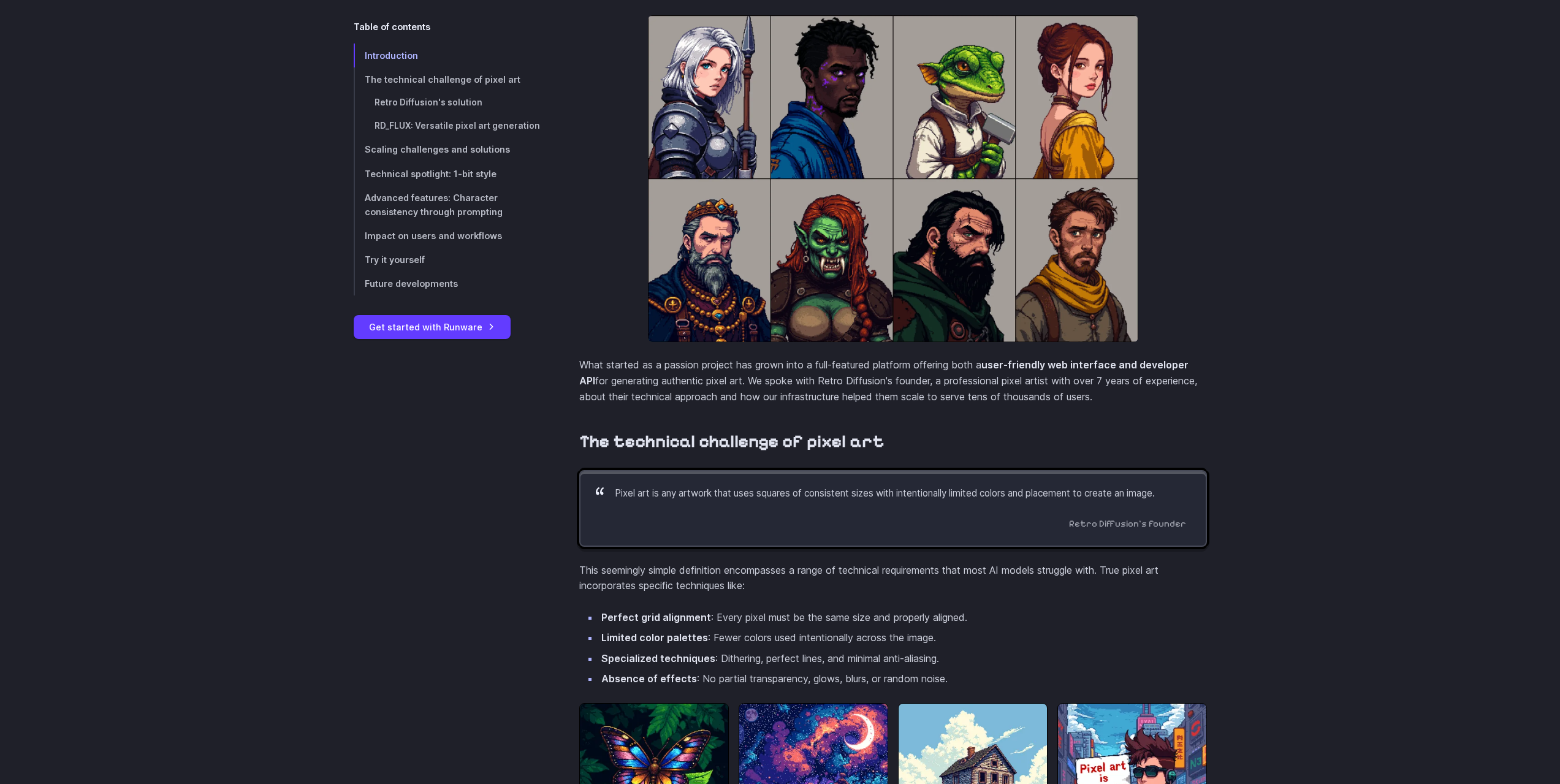
scroll to position [613, 0]
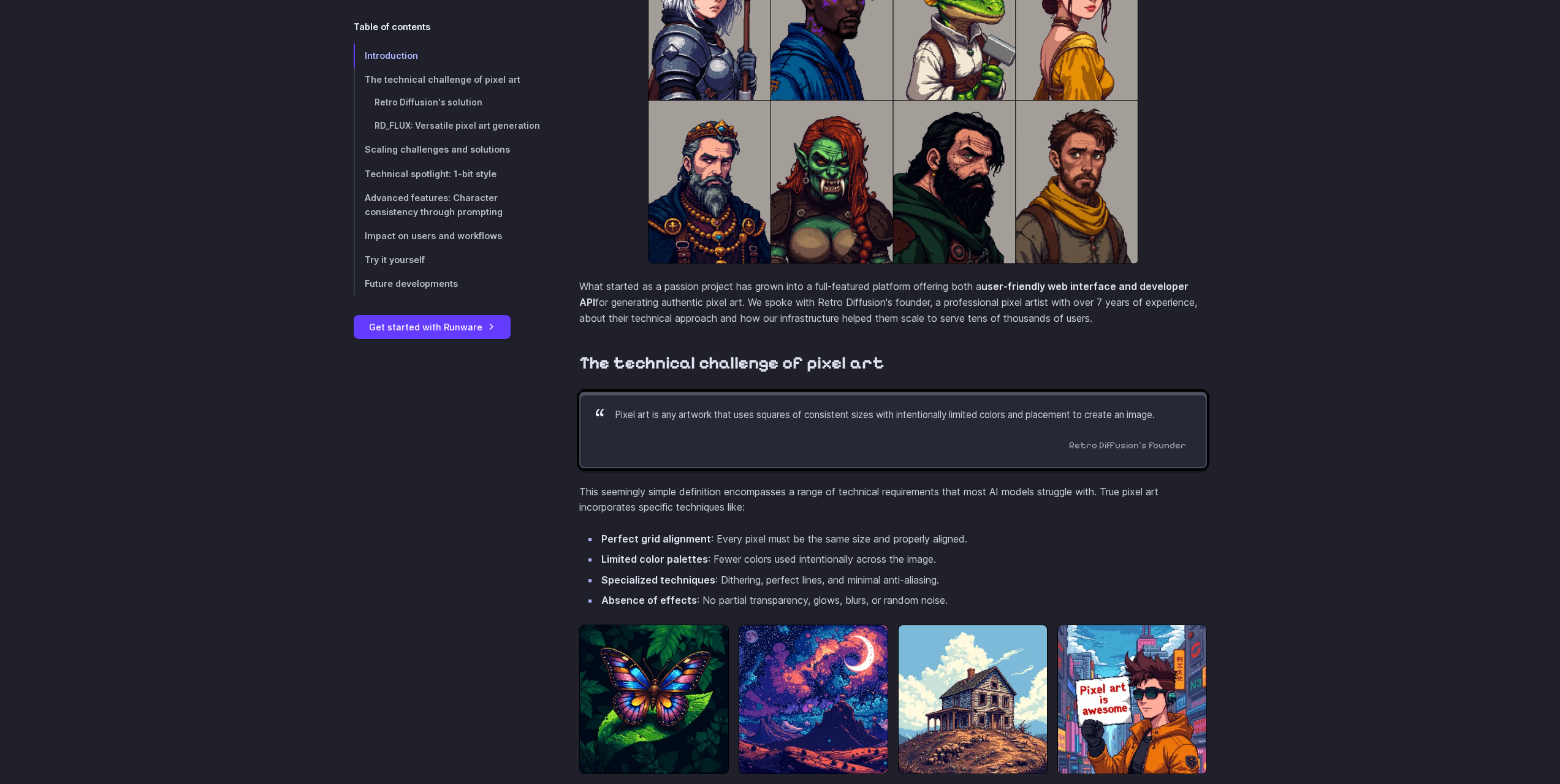
click at [434, 258] on link "Try it yourself" at bounding box center [447, 259] width 186 height 24
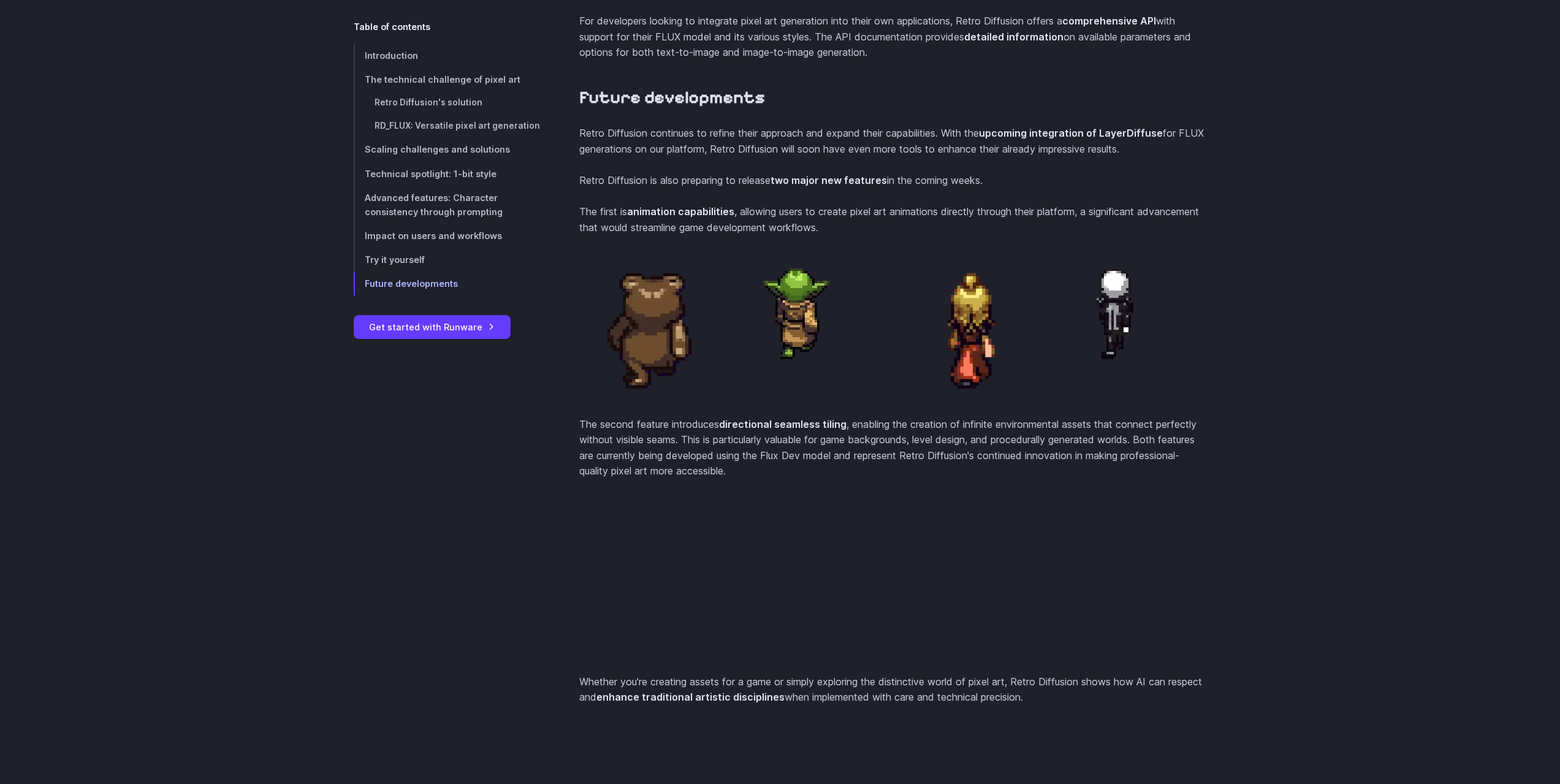
scroll to position [4849, 0]
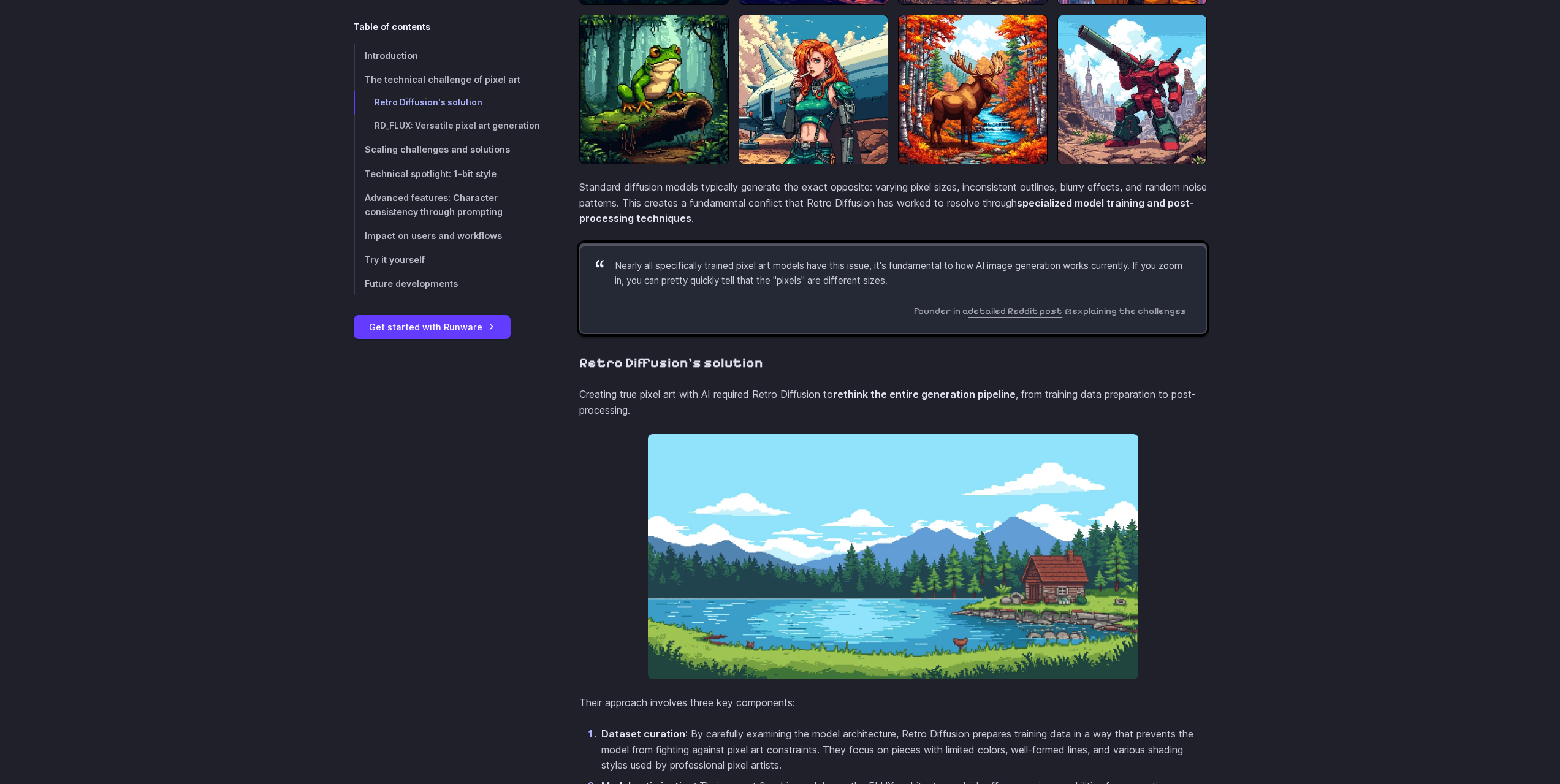
scroll to position [1436, 0]
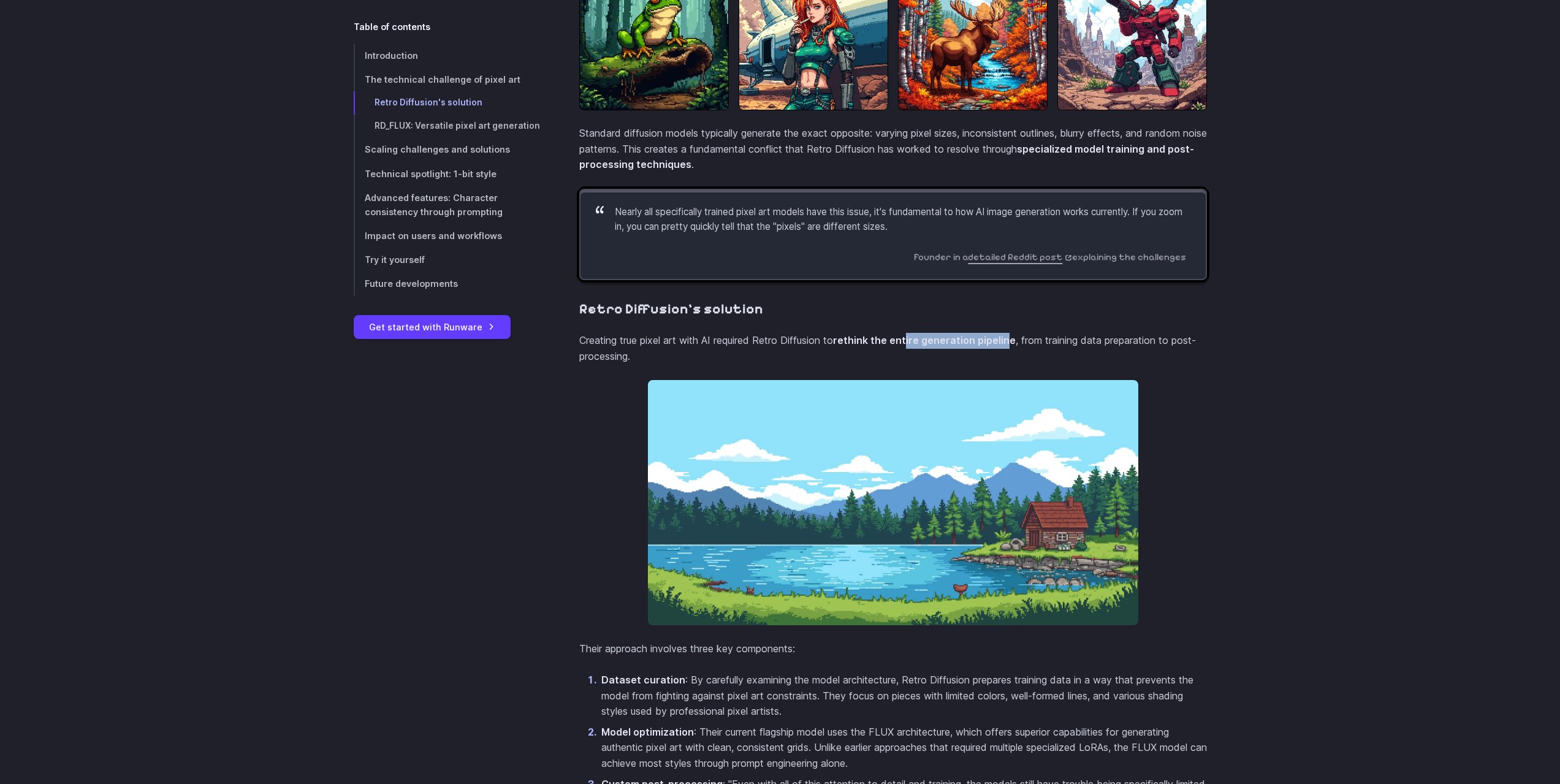
drag, startPoint x: 964, startPoint y: 348, endPoint x: 1009, endPoint y: 347, distance: 45.0
click at [1009, 347] on section "Retro Diffusion's solution Creating true pixel art with AI required Retro Diffu…" at bounding box center [893, 624] width 628 height 648
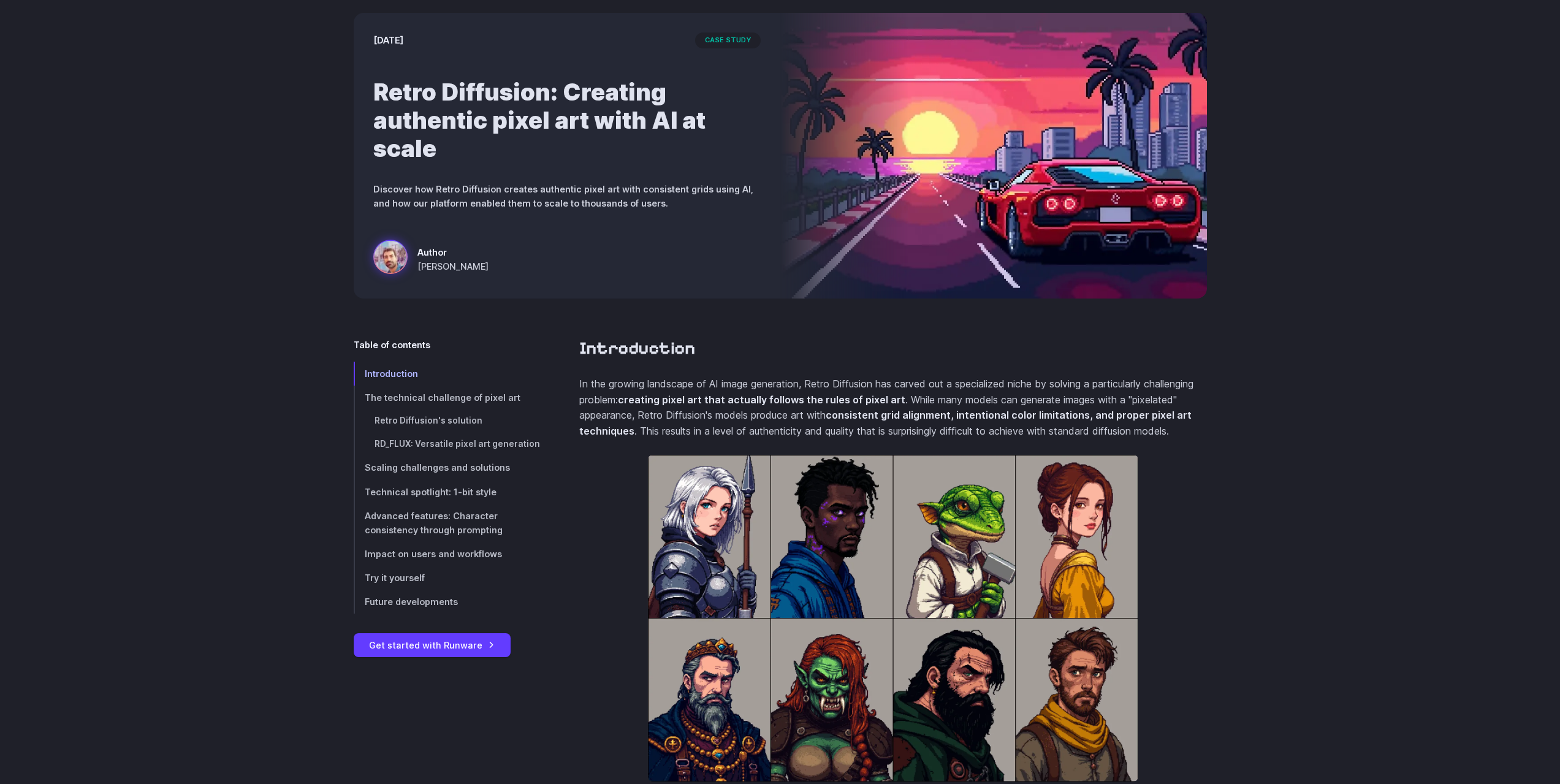
scroll to position [0, 0]
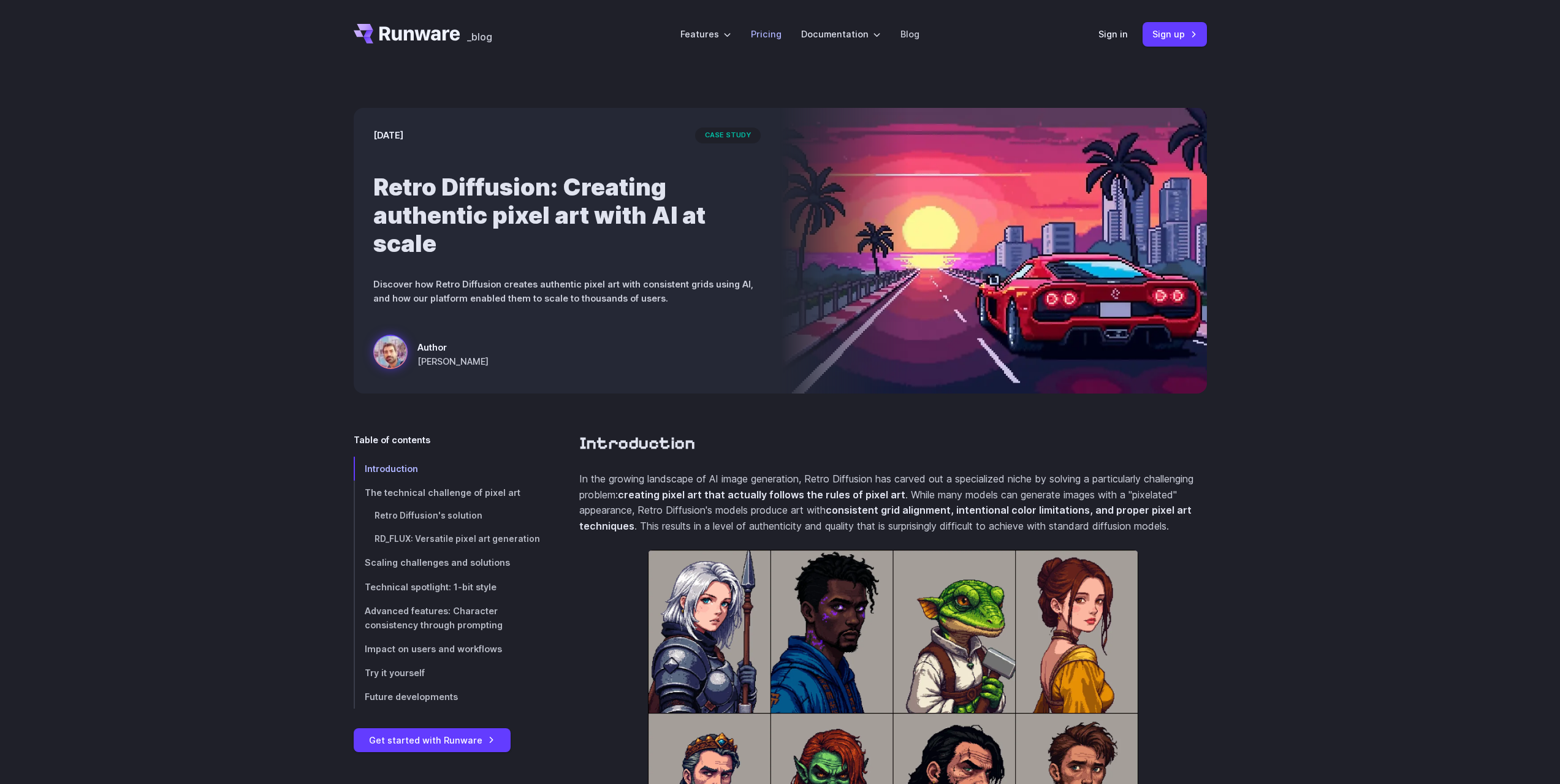
click at [770, 38] on link "Pricing" at bounding box center [766, 34] width 31 height 14
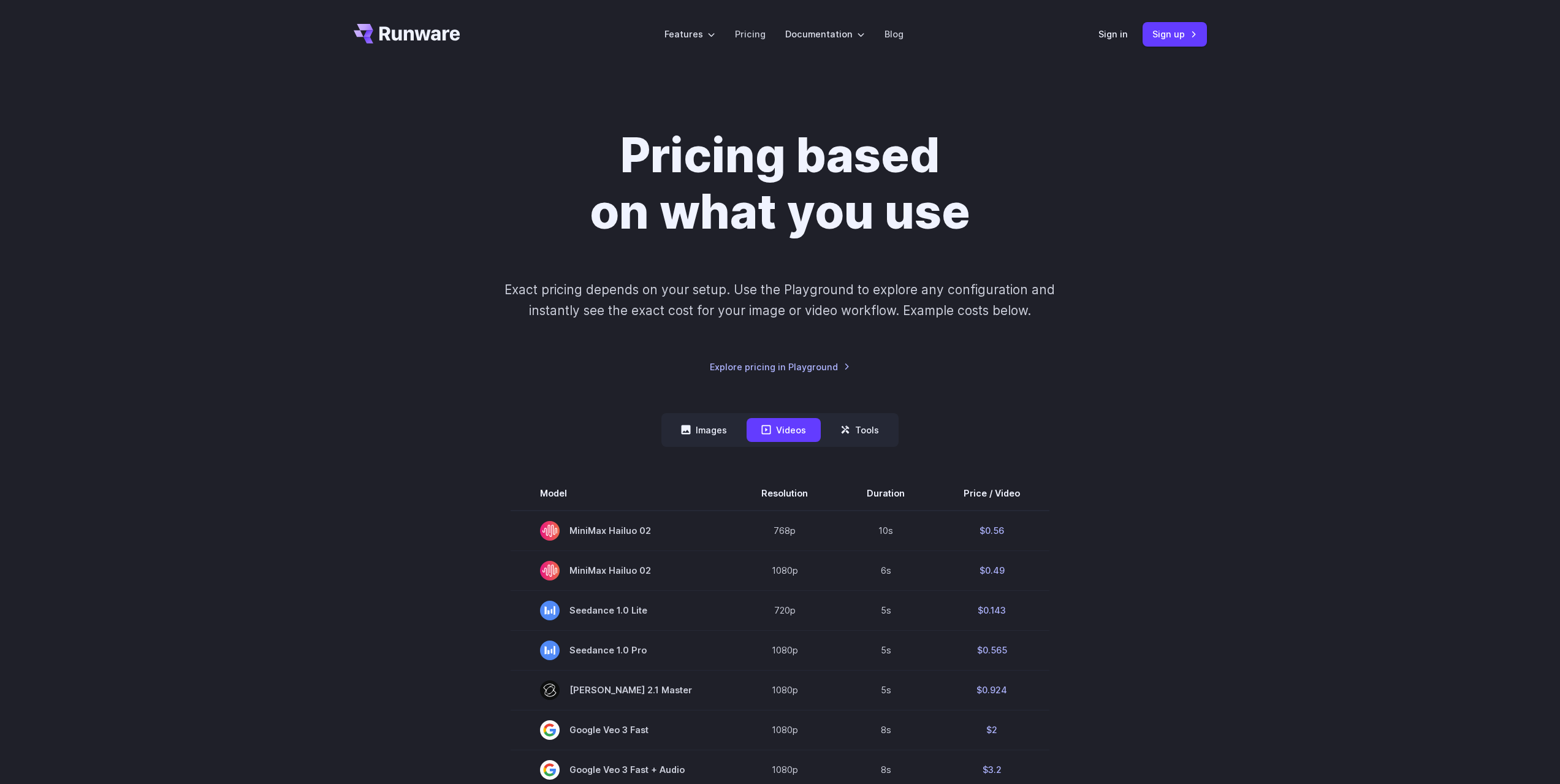
click at [712, 426] on button "Images" at bounding box center [704, 430] width 75 height 24
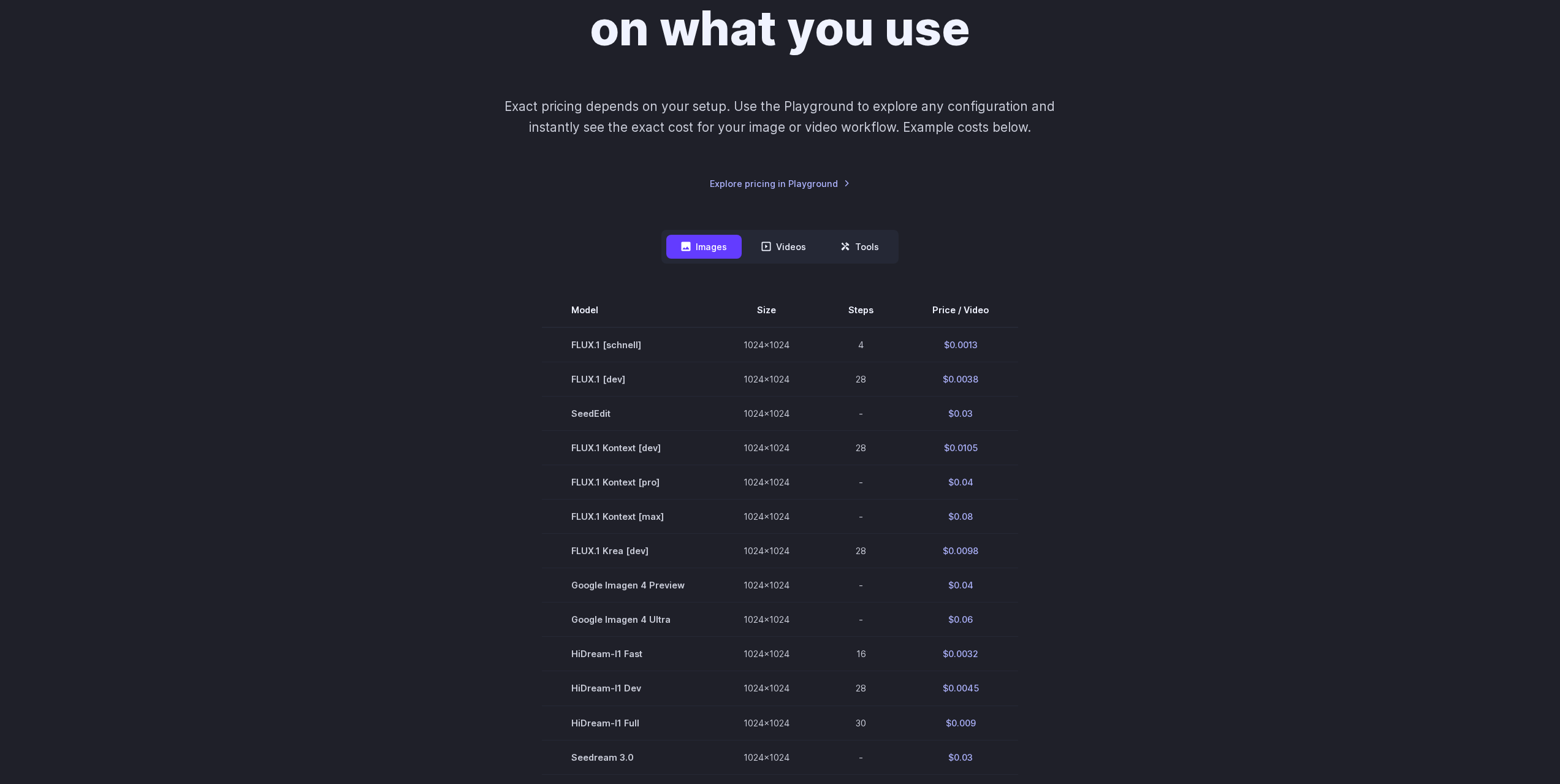
scroll to position [184, 0]
click at [771, 241] on icon at bounding box center [766, 246] width 10 height 10
click at [873, 243] on button "Tools" at bounding box center [860, 246] width 68 height 24
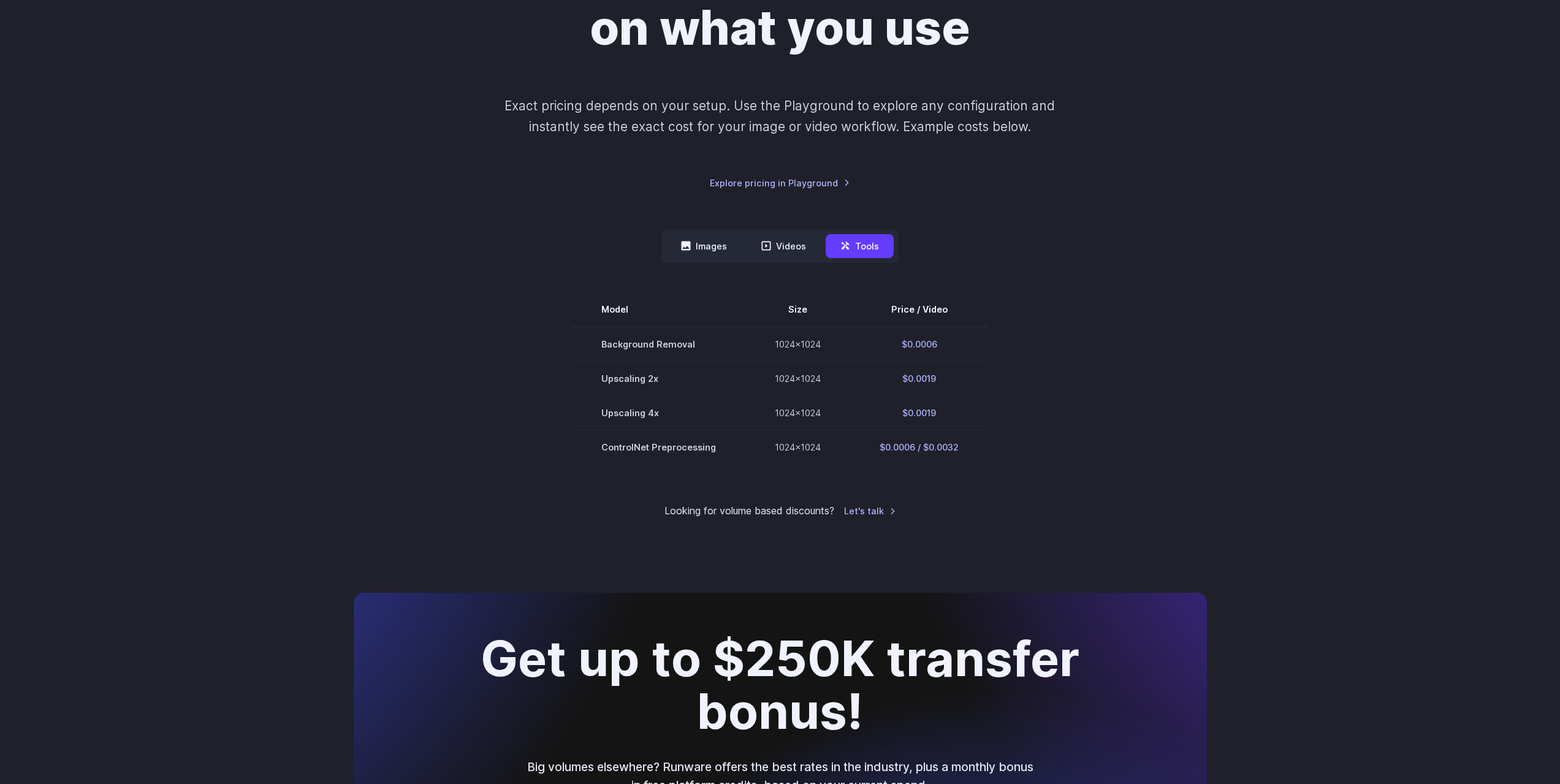
click at [794, 247] on button "Videos" at bounding box center [783, 246] width 74 height 24
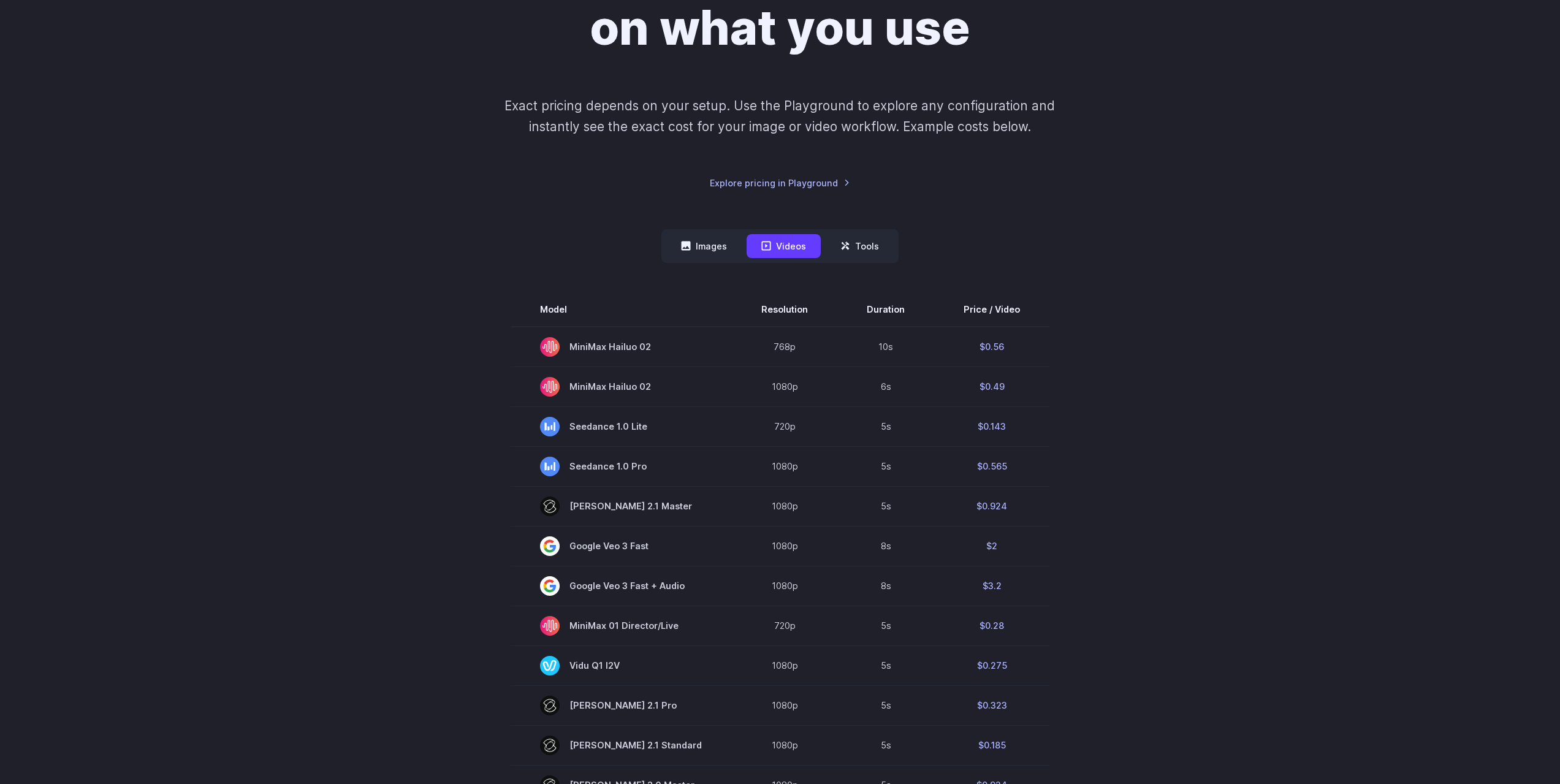
click at [724, 238] on button "Images" at bounding box center [704, 246] width 75 height 24
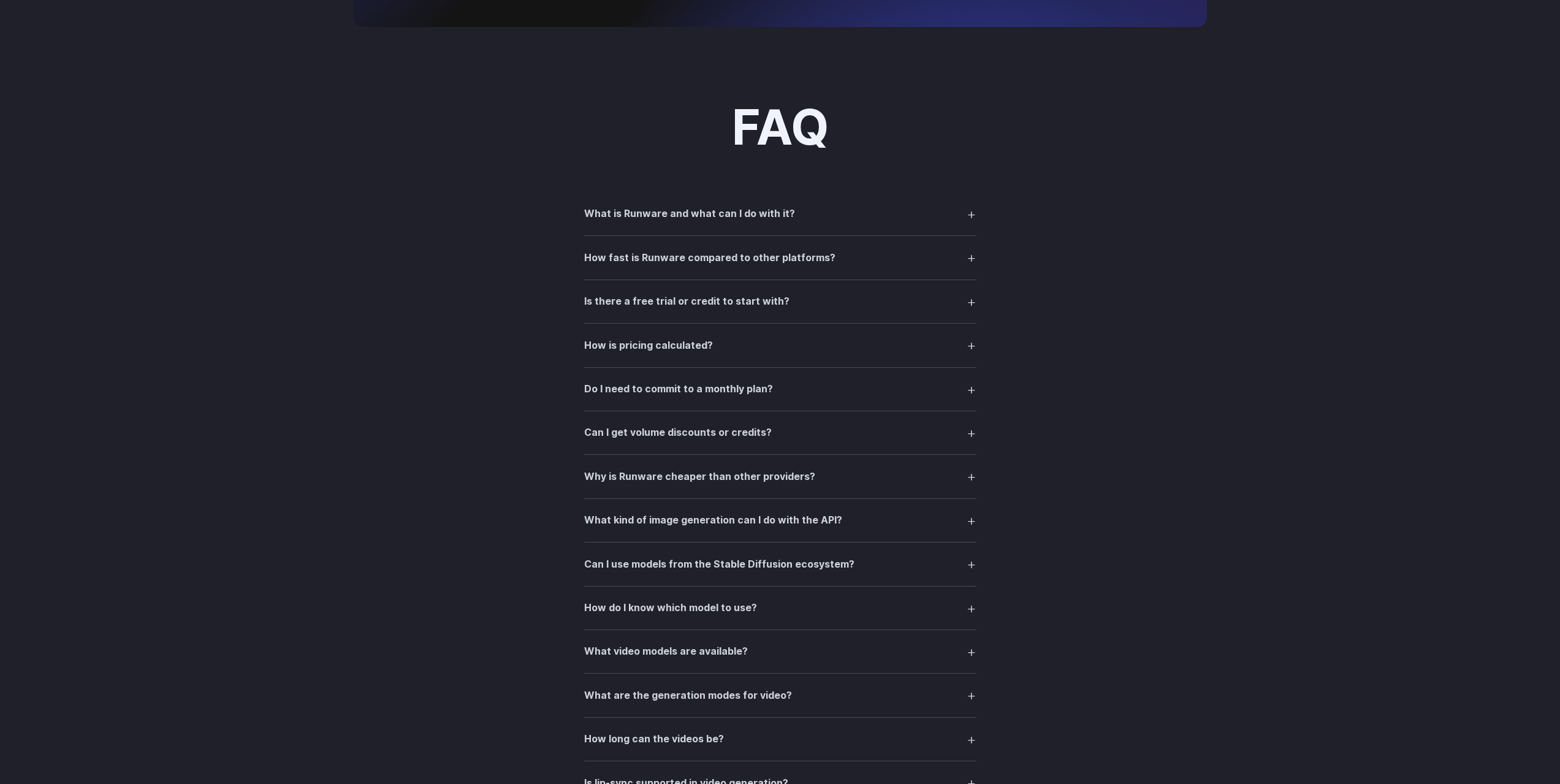
scroll to position [1471, 0]
